Goal: Information Seeking & Learning: Stay updated

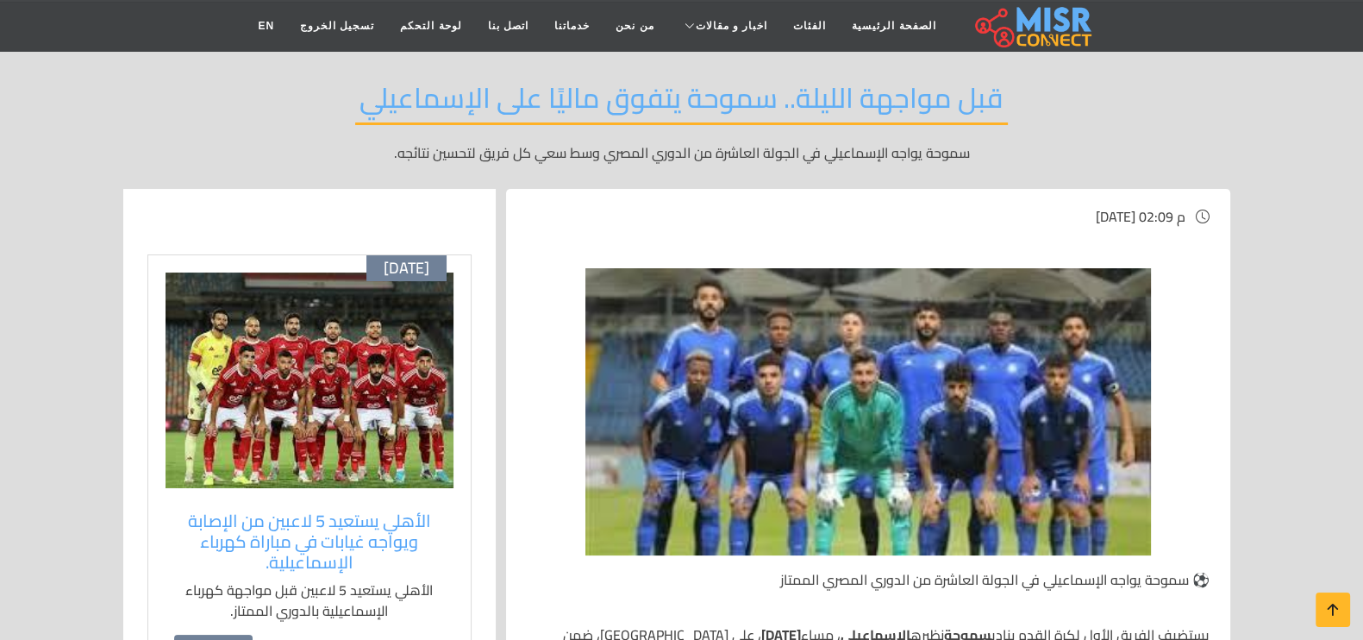
scroll to position [107, 0]
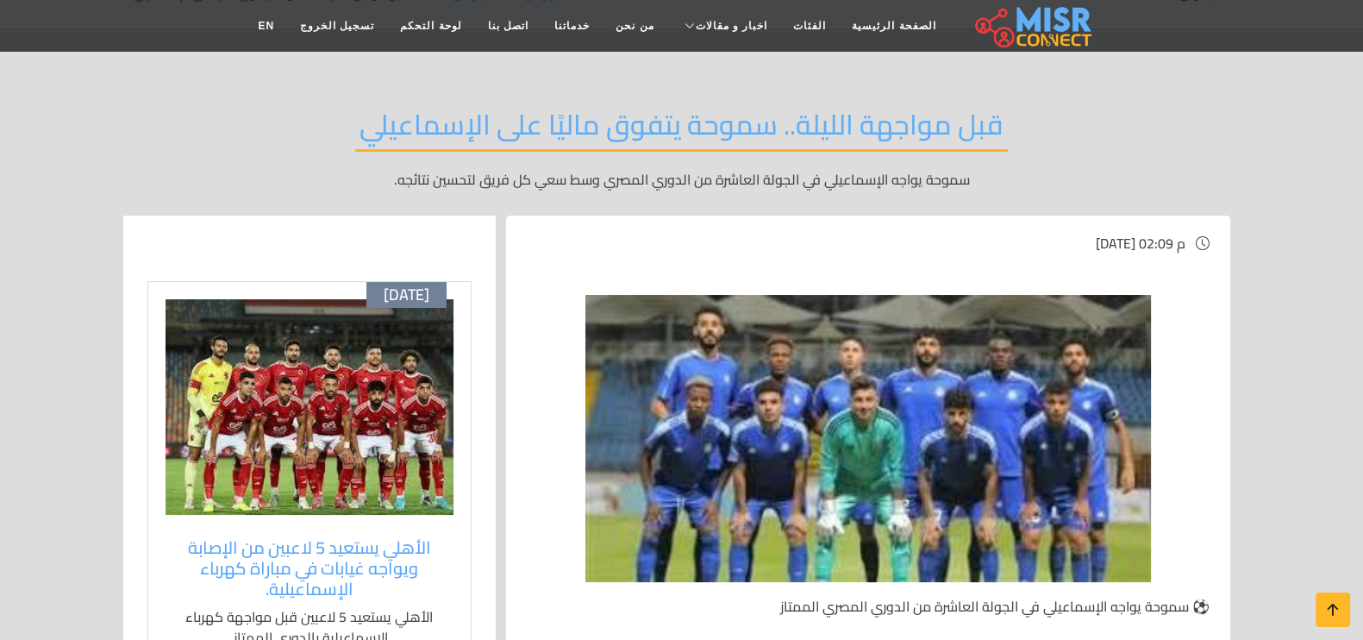
click at [299, 366] on img at bounding box center [309, 406] width 288 height 215
